Goal: Find specific page/section: Find specific page/section

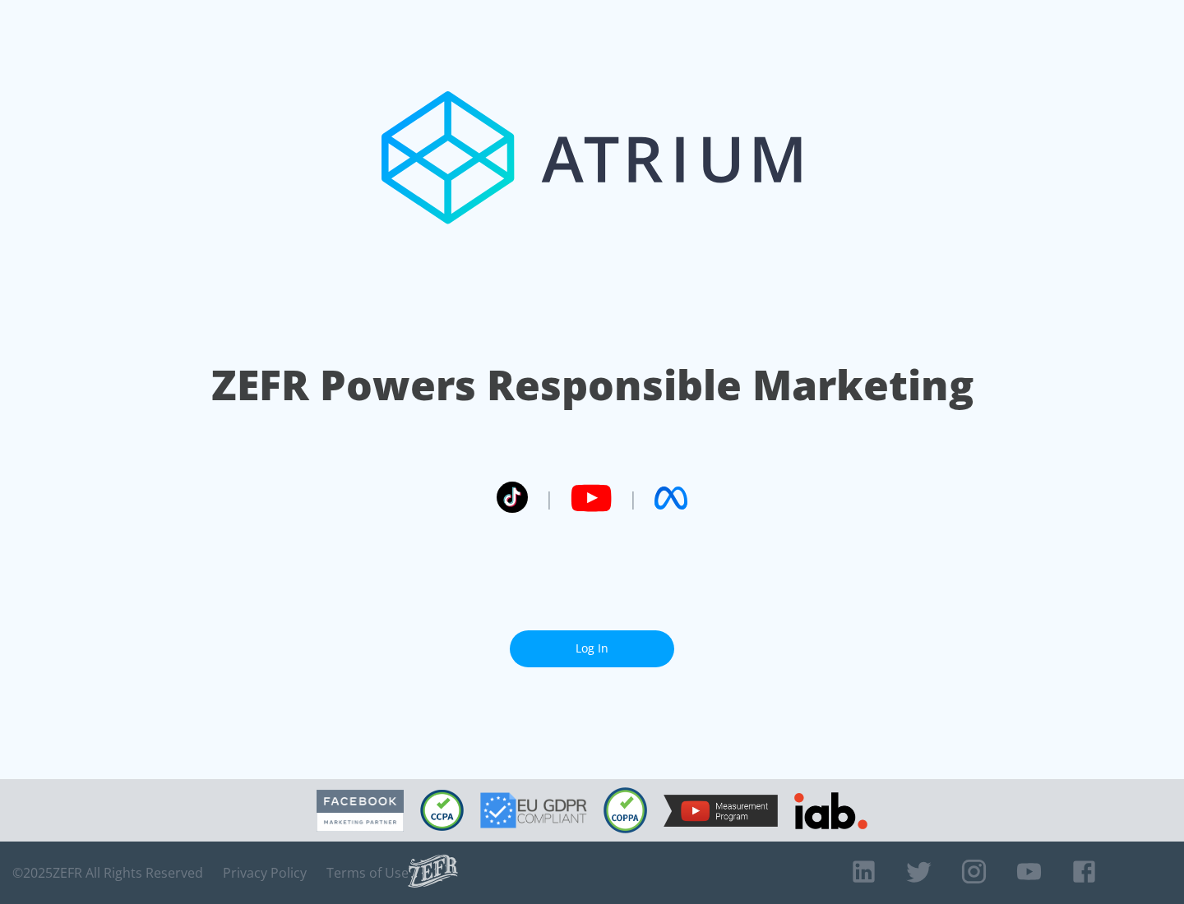
click at [592, 648] on link "Log In" at bounding box center [592, 648] width 164 height 37
